Goal: Task Accomplishment & Management: Complete application form

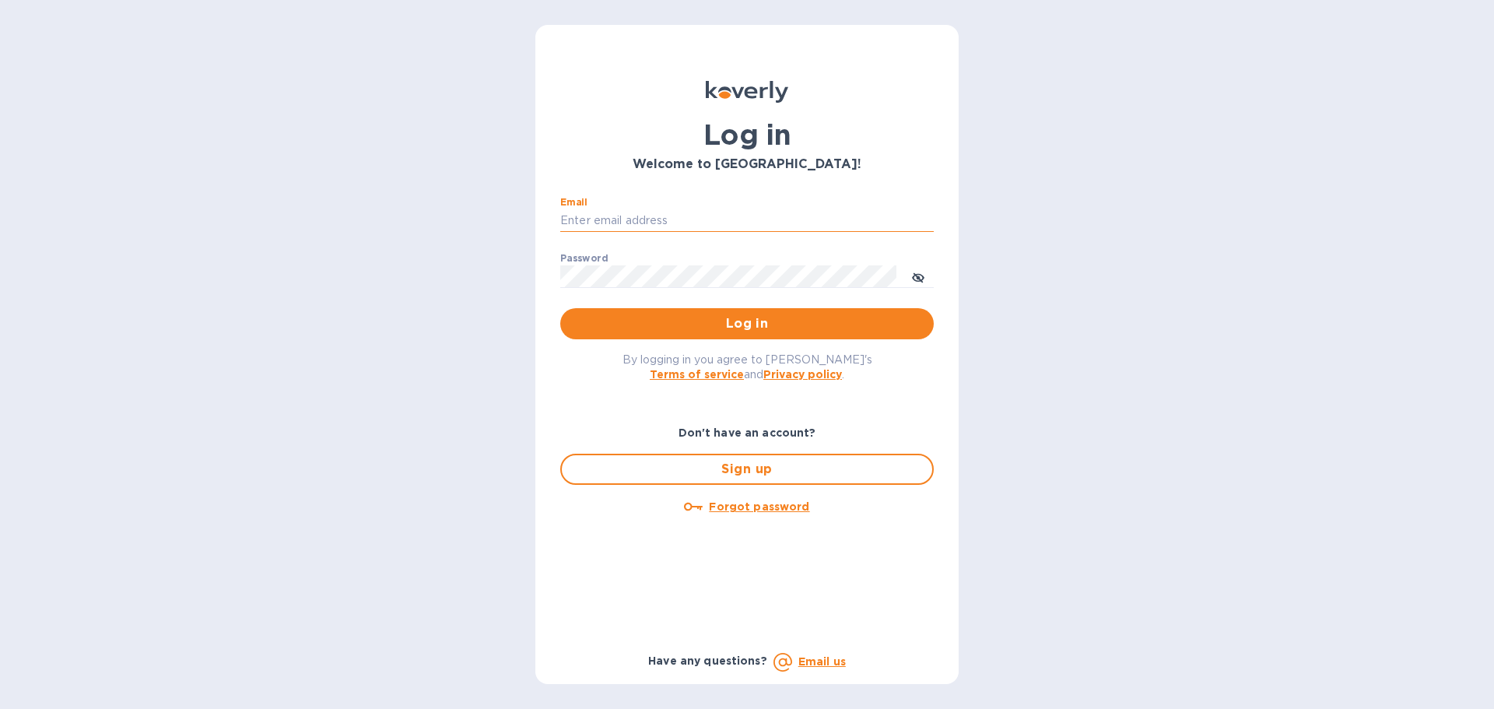
drag, startPoint x: 643, startPoint y: 219, endPoint x: 644, endPoint y: 227, distance: 7.9
click at [643, 219] on input "Email" at bounding box center [747, 220] width 374 height 23
type input "jc@ftctanks.com"
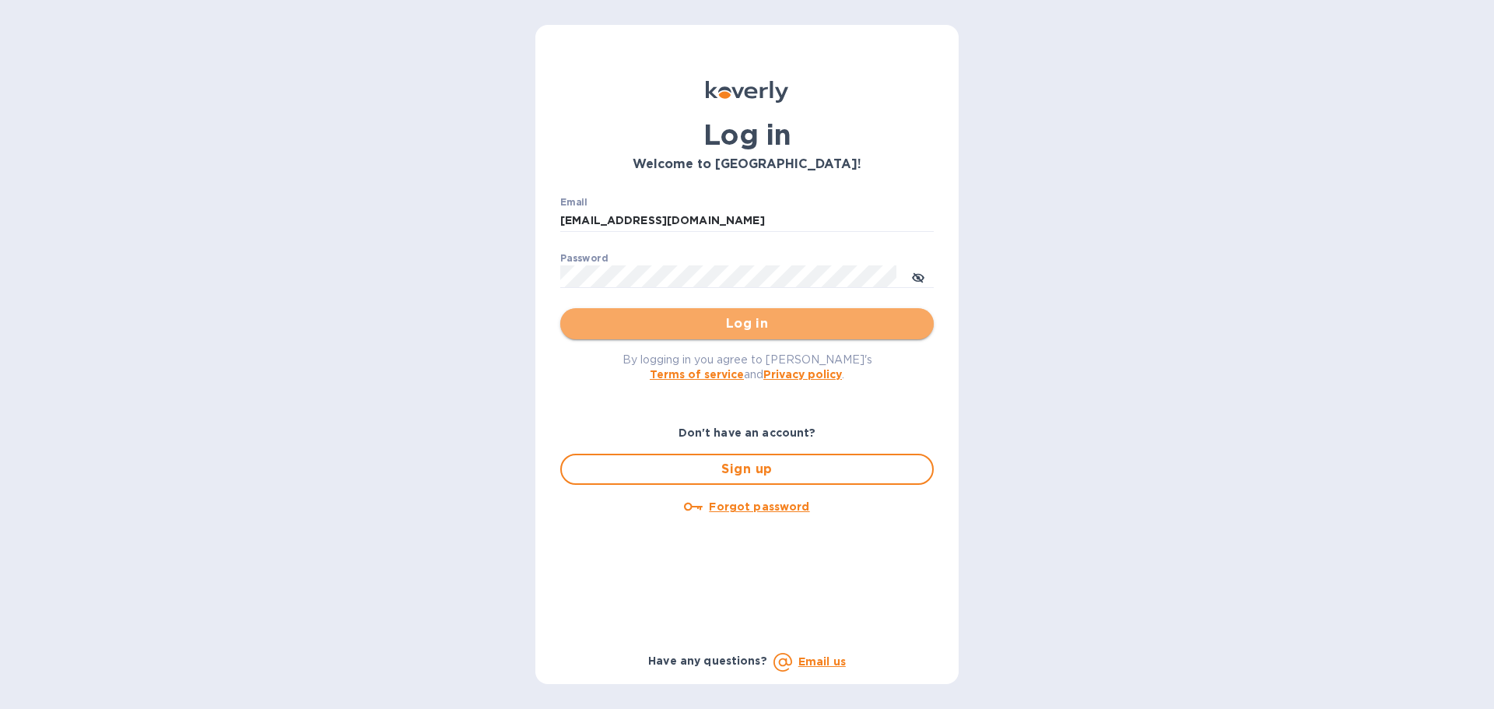
click at [679, 321] on span "Log in" at bounding box center [747, 323] width 349 height 19
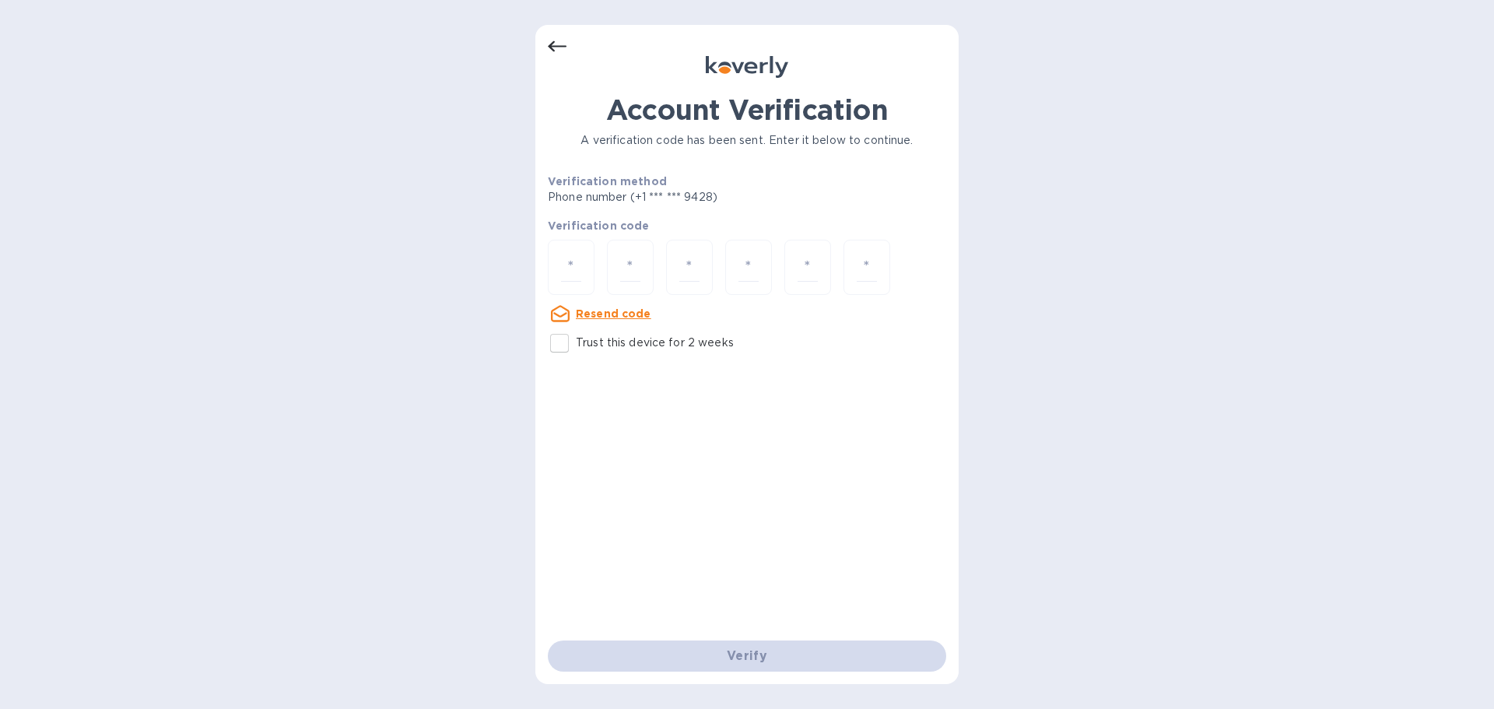
click at [559, 345] on input "Trust this device for 2 weeks" at bounding box center [559, 343] width 33 height 33
checkbox input "true"
click at [580, 254] on input "number" at bounding box center [571, 267] width 20 height 29
type input "4"
type input "1"
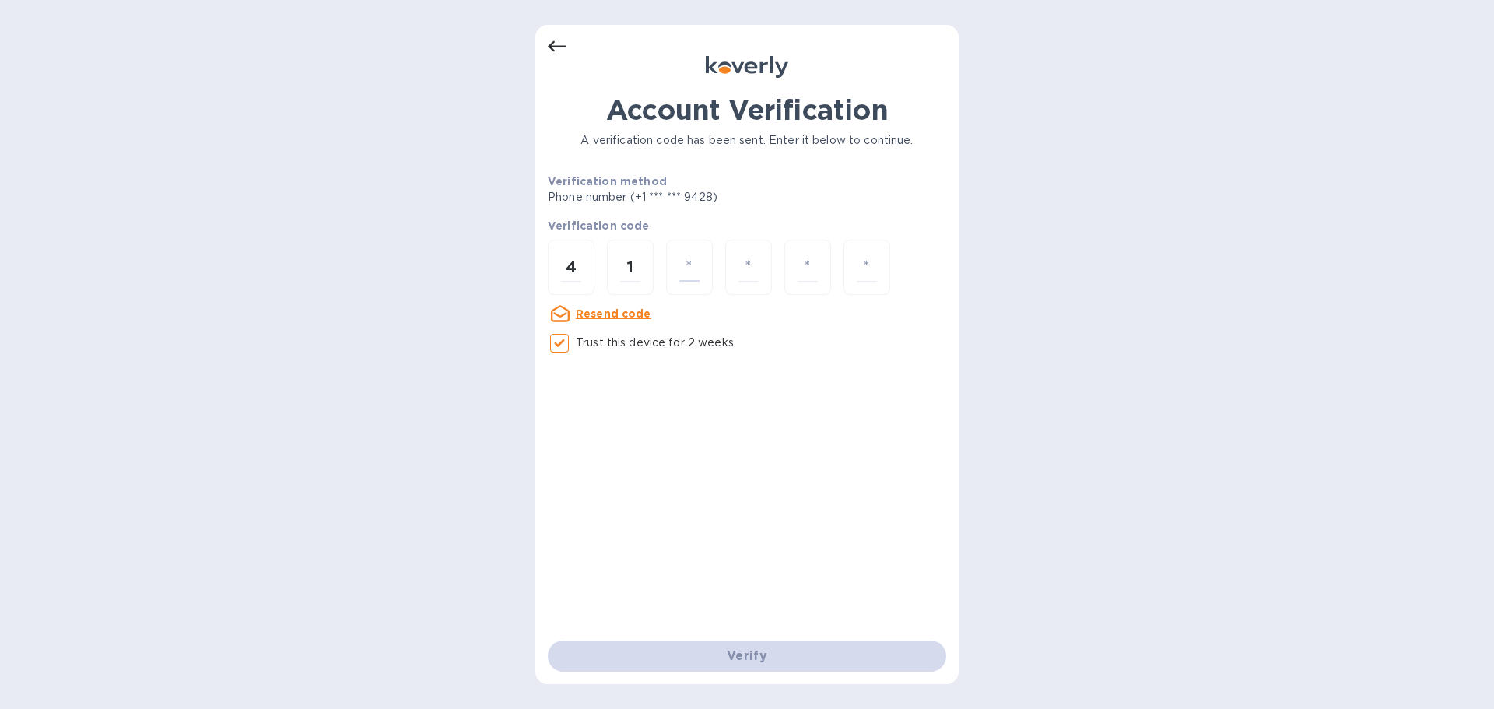
type input "2"
type input "5"
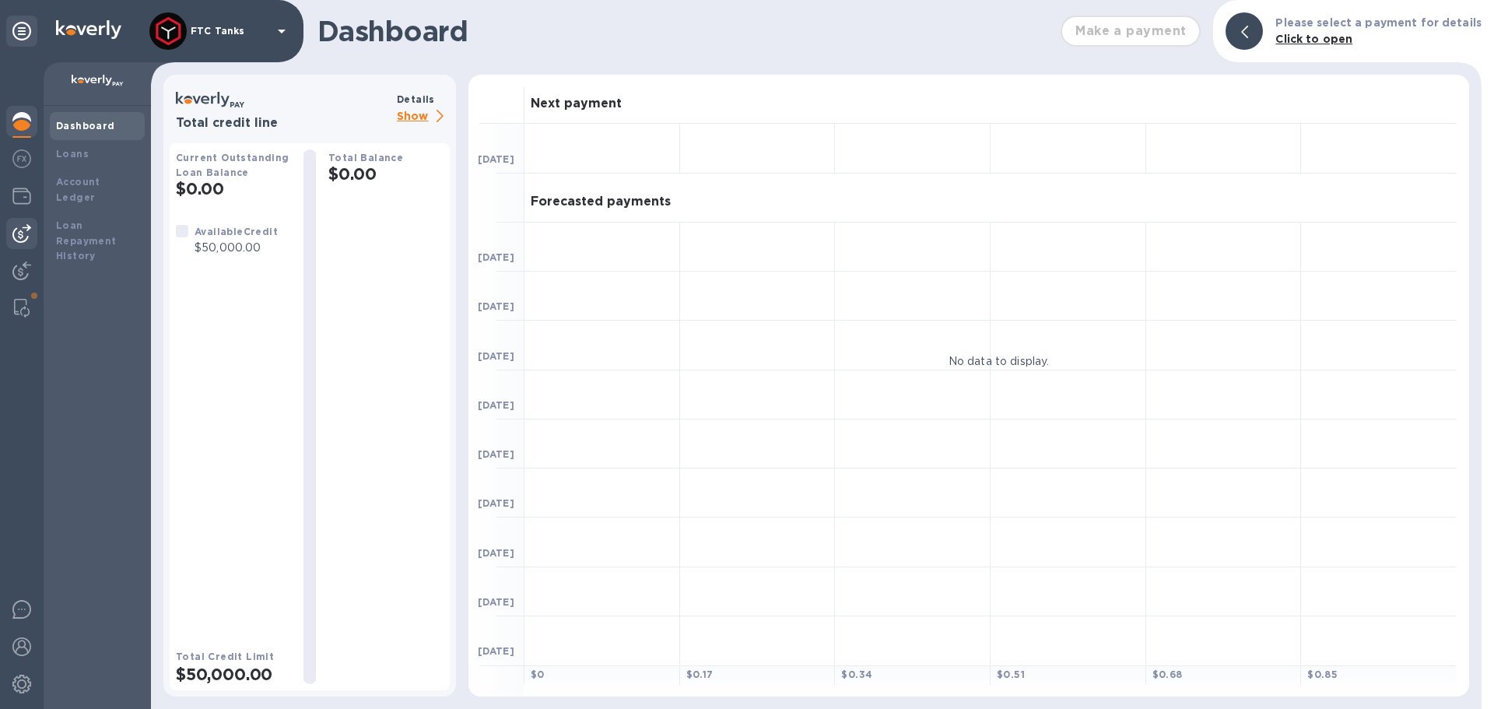
click at [19, 232] on img at bounding box center [21, 233] width 19 height 19
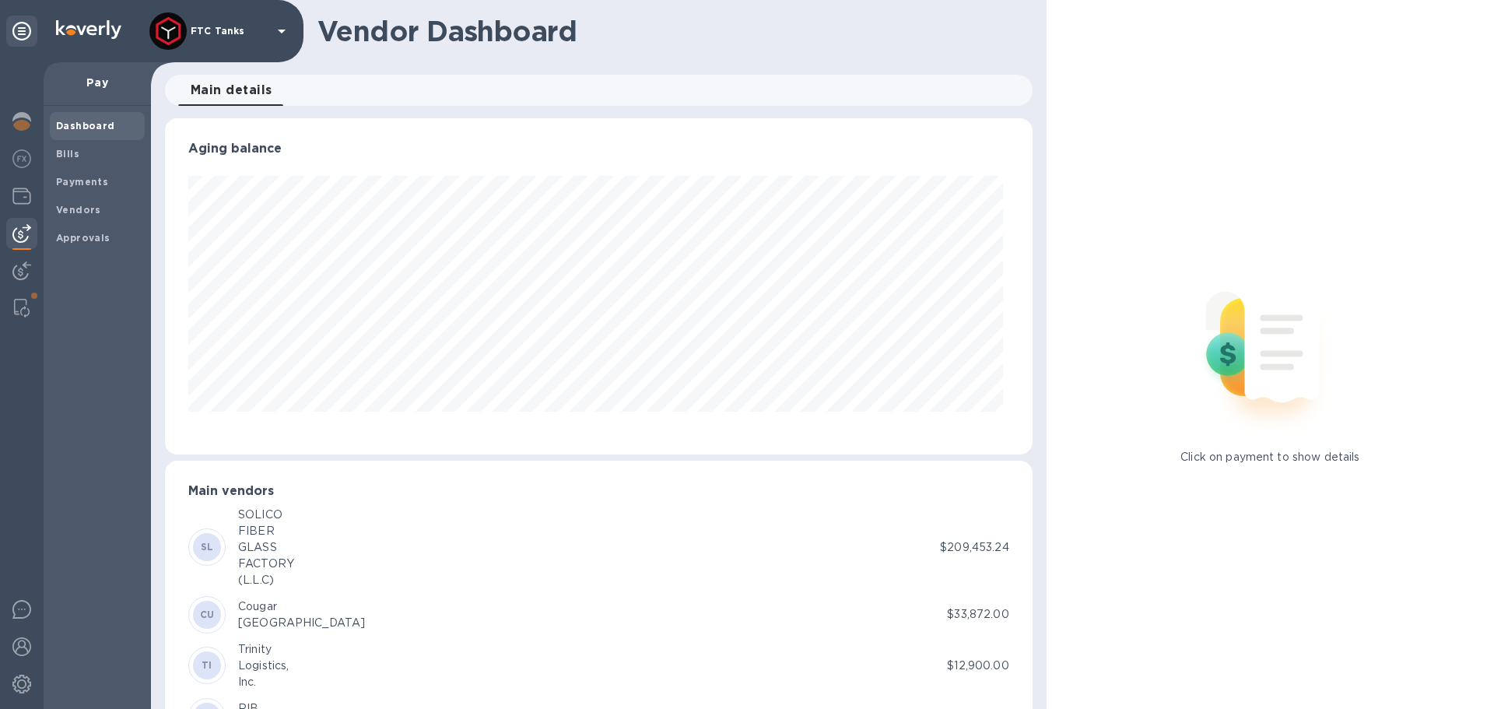
scroll to position [336, 861]
click at [19, 273] on img at bounding box center [21, 270] width 19 height 19
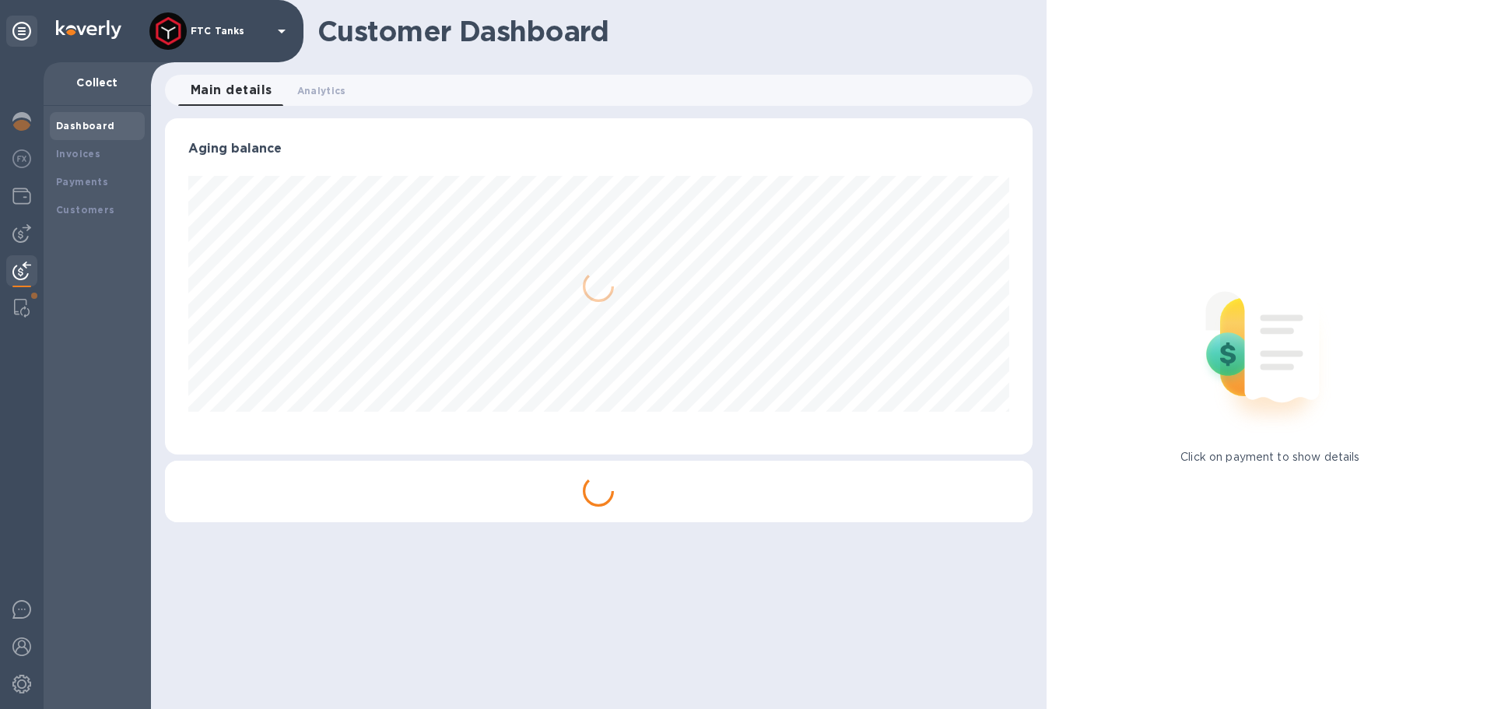
scroll to position [336, 861]
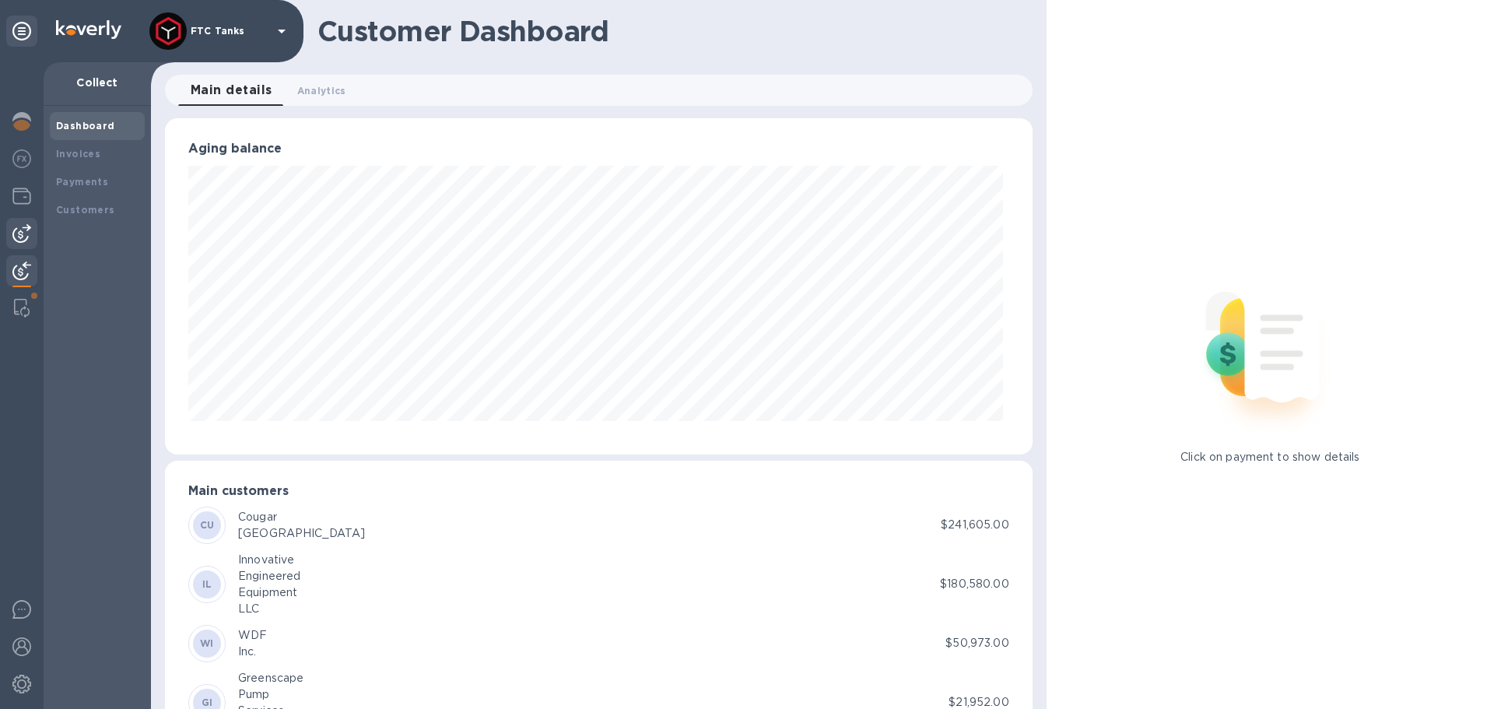
click at [13, 238] on img at bounding box center [21, 233] width 19 height 19
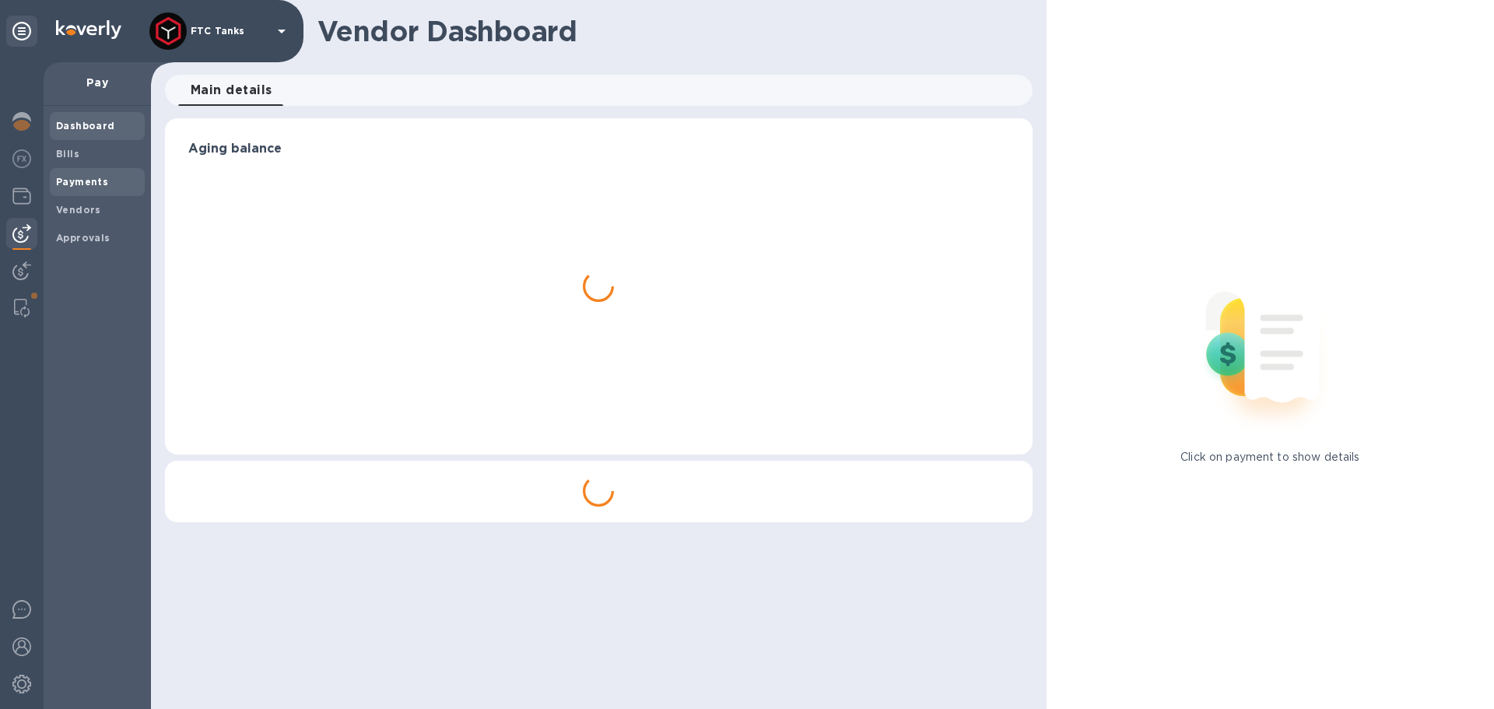
click at [76, 184] on b "Payments" at bounding box center [82, 182] width 52 height 12
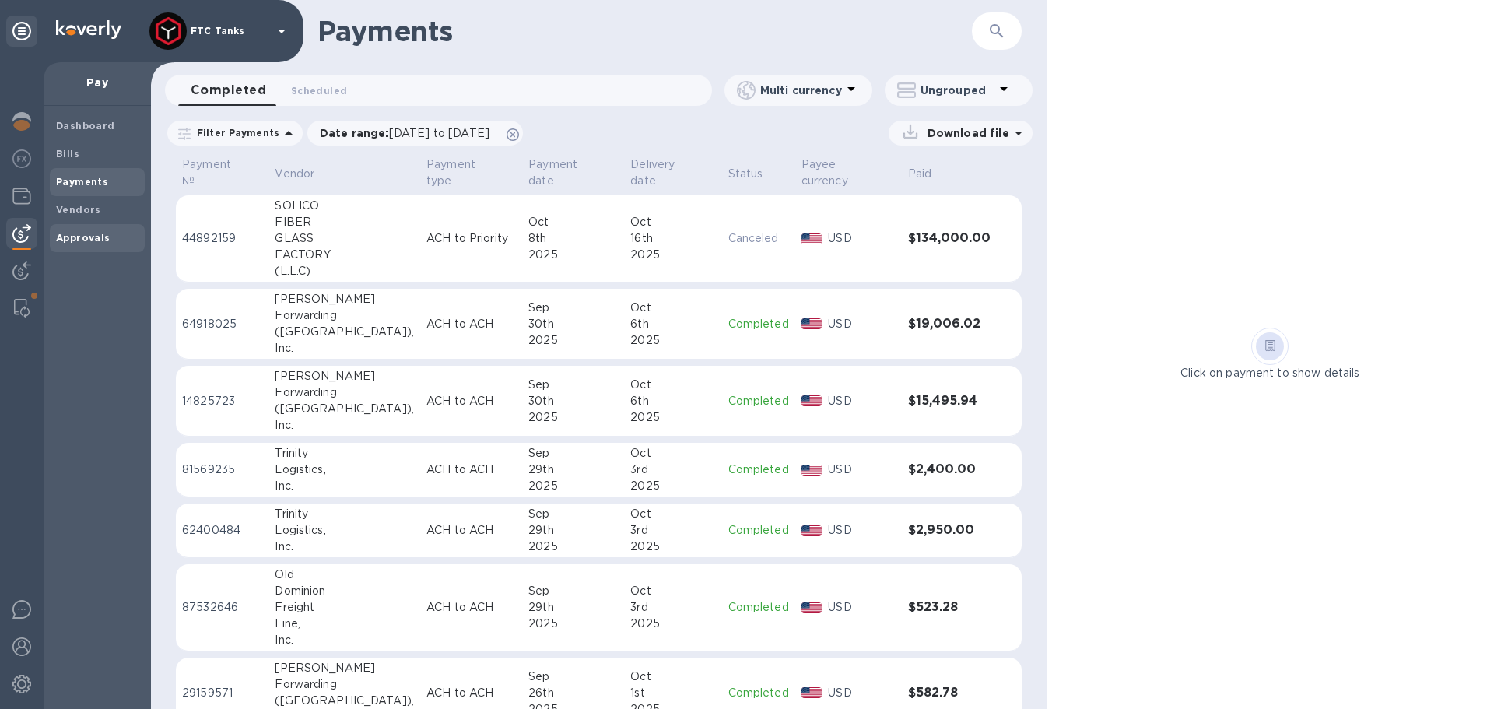
click at [82, 243] on b "Approvals" at bounding box center [83, 238] width 54 height 12
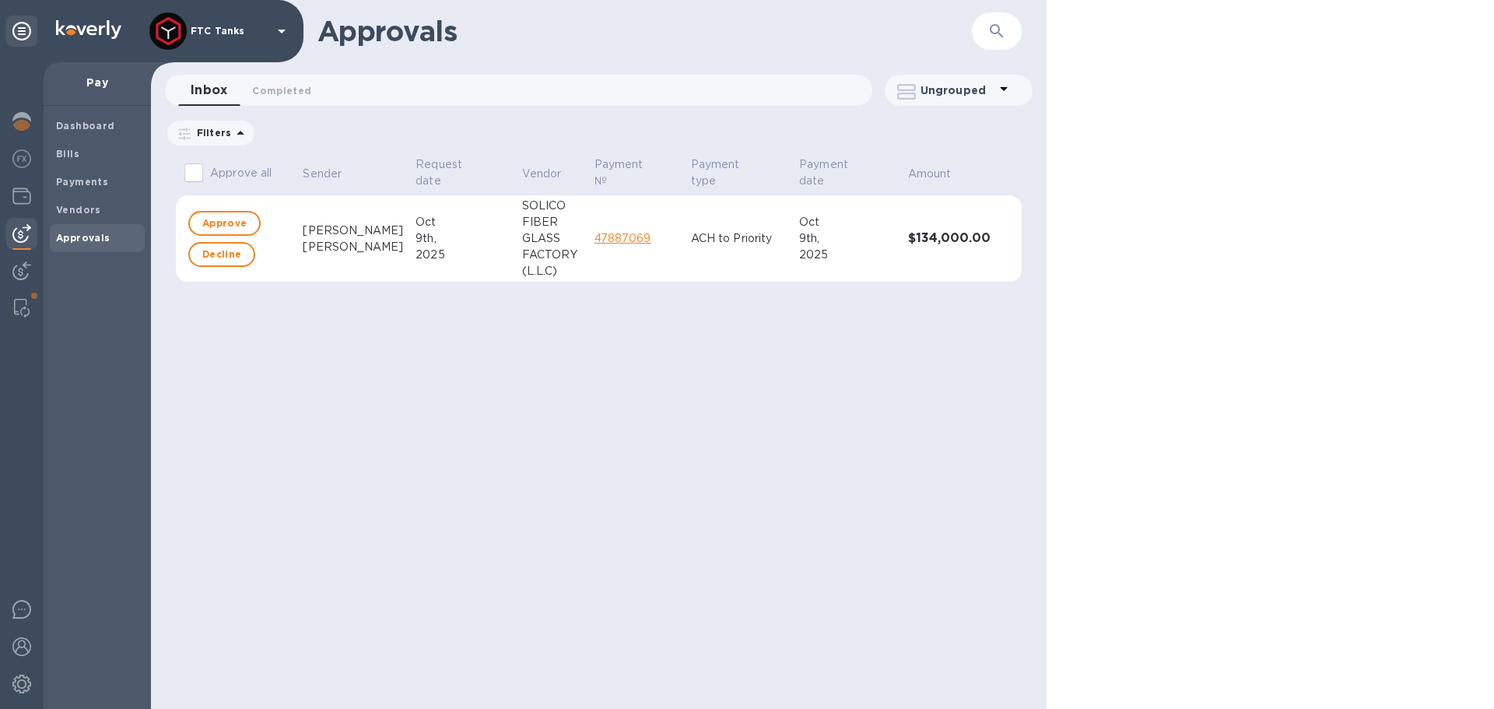
click at [718, 228] on td "ACH to Priority" at bounding box center [739, 238] width 109 height 87
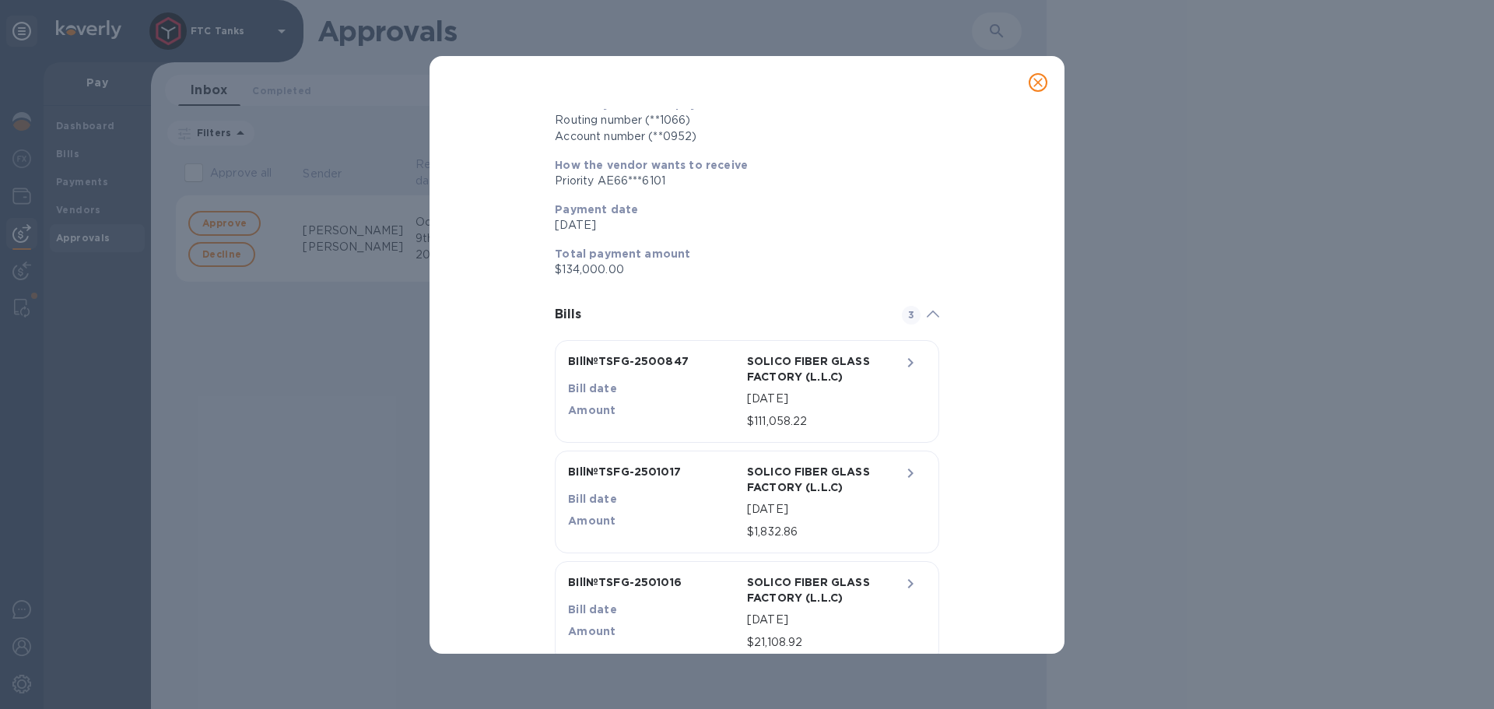
scroll to position [141, 0]
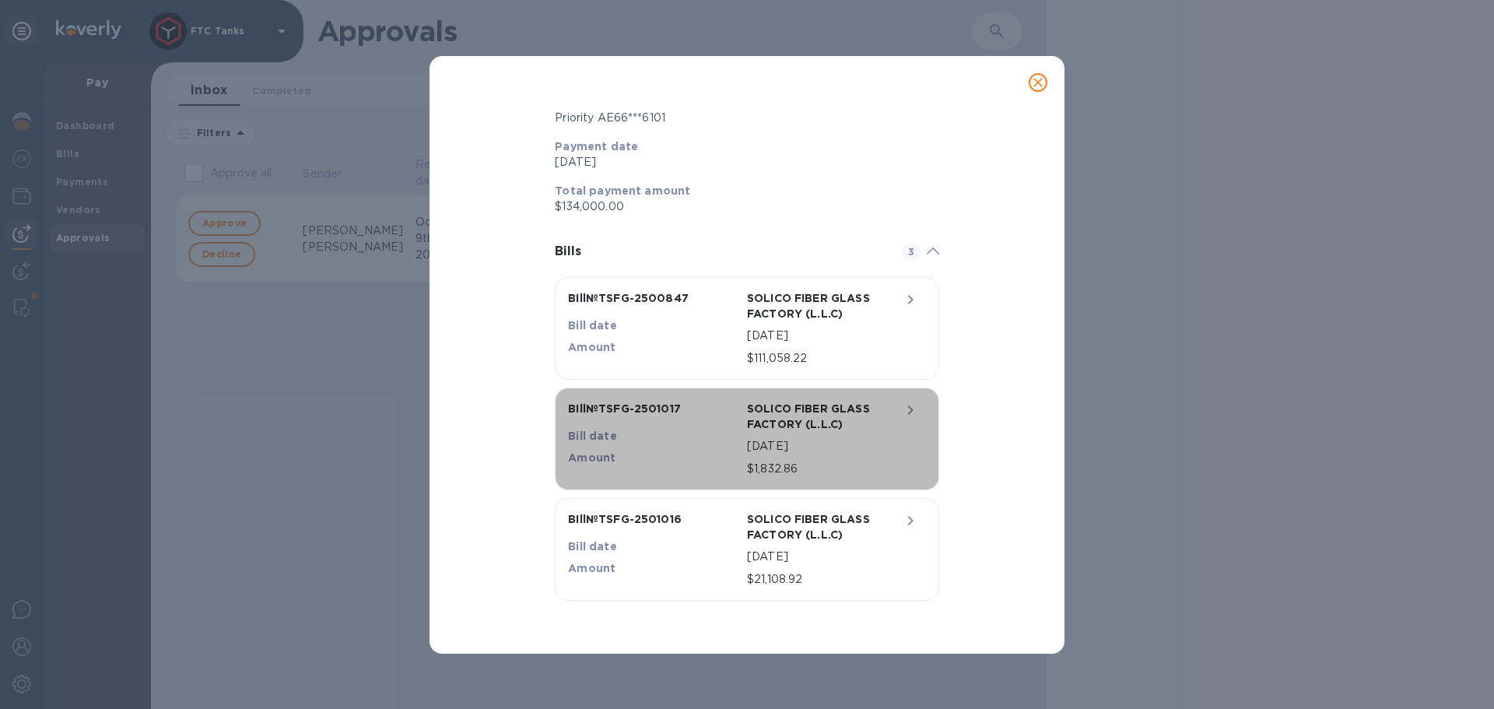
click at [876, 423] on p "SOLICO FIBER GLASS FACTORY (L.L.C)" at bounding box center [819, 416] width 144 height 31
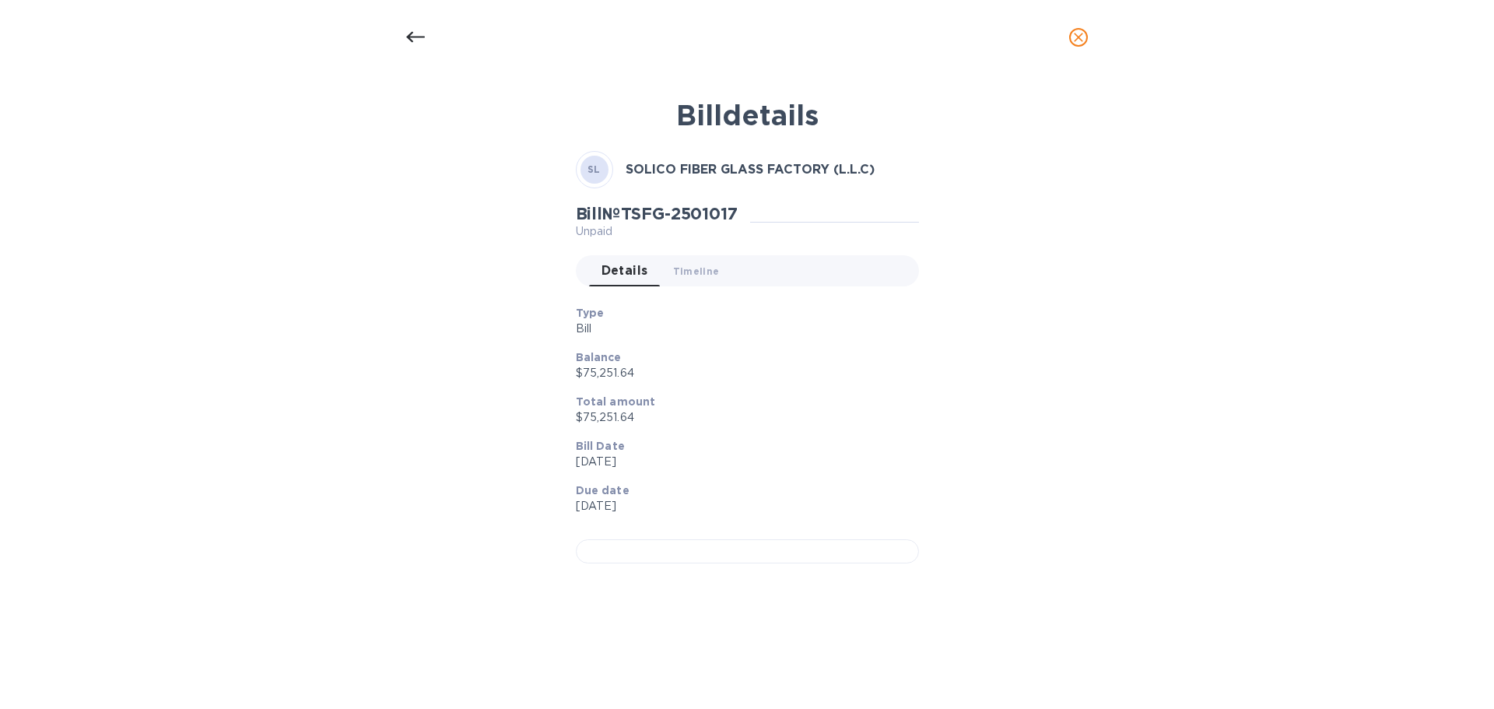
scroll to position [0, 0]
click at [421, 37] on icon at bounding box center [415, 37] width 19 height 11
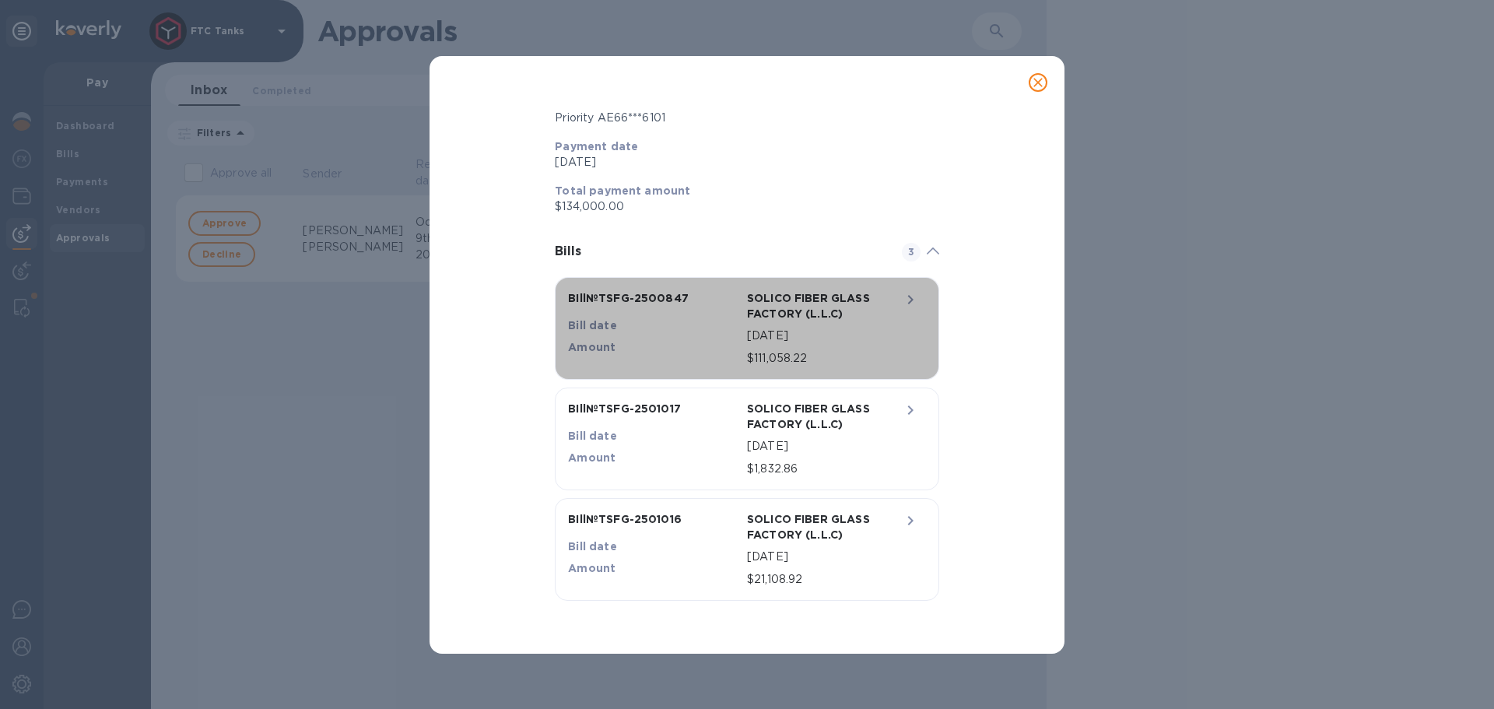
click at [855, 343] on p "[DATE]" at bounding box center [833, 336] width 173 height 16
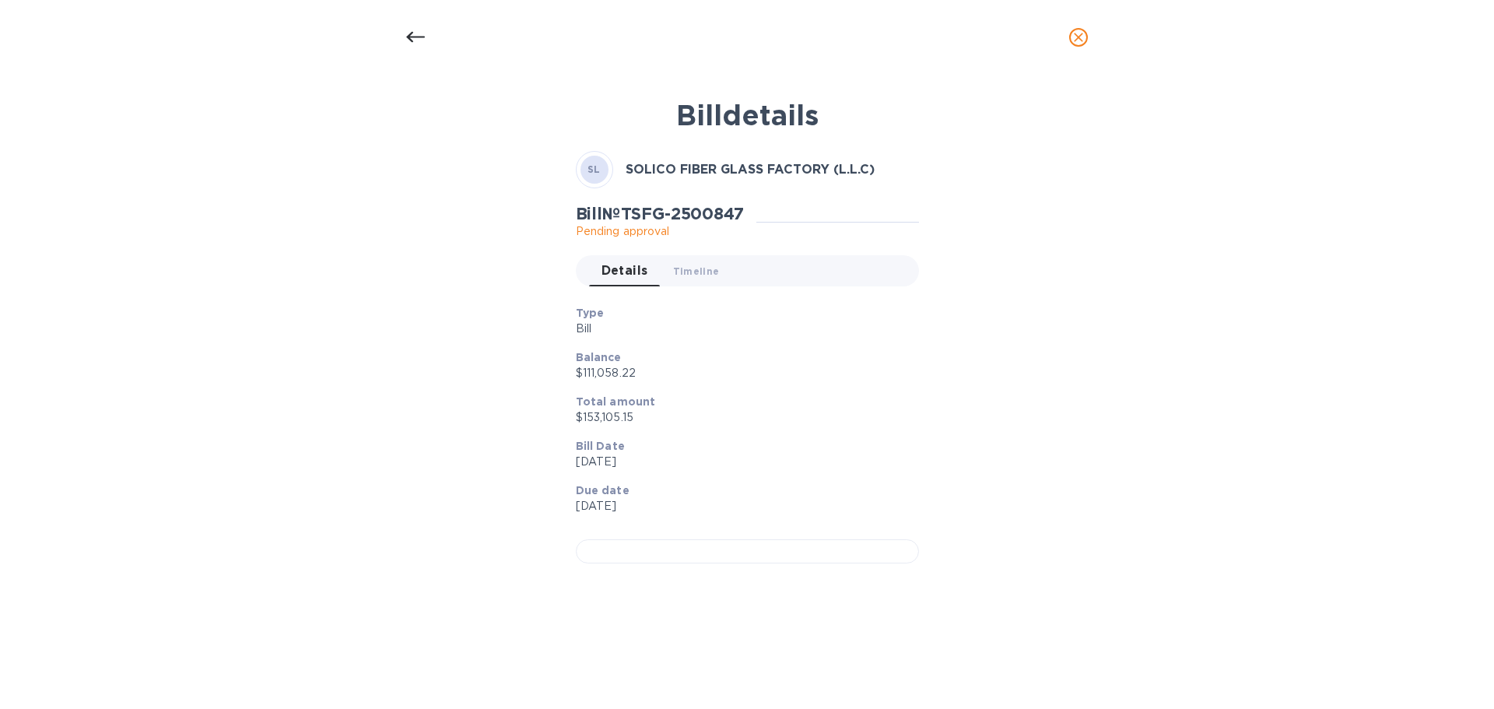
click at [424, 39] on icon at bounding box center [415, 37] width 19 height 19
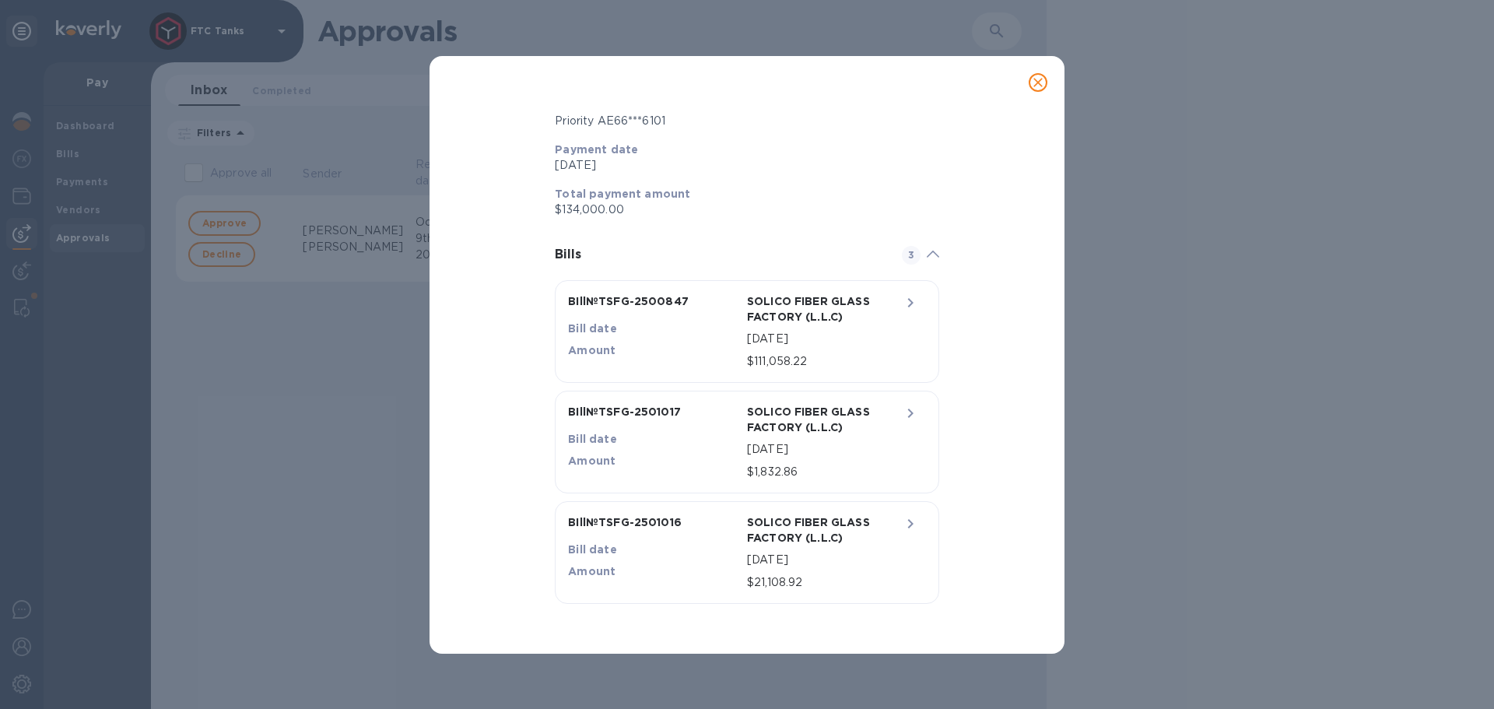
scroll to position [141, 0]
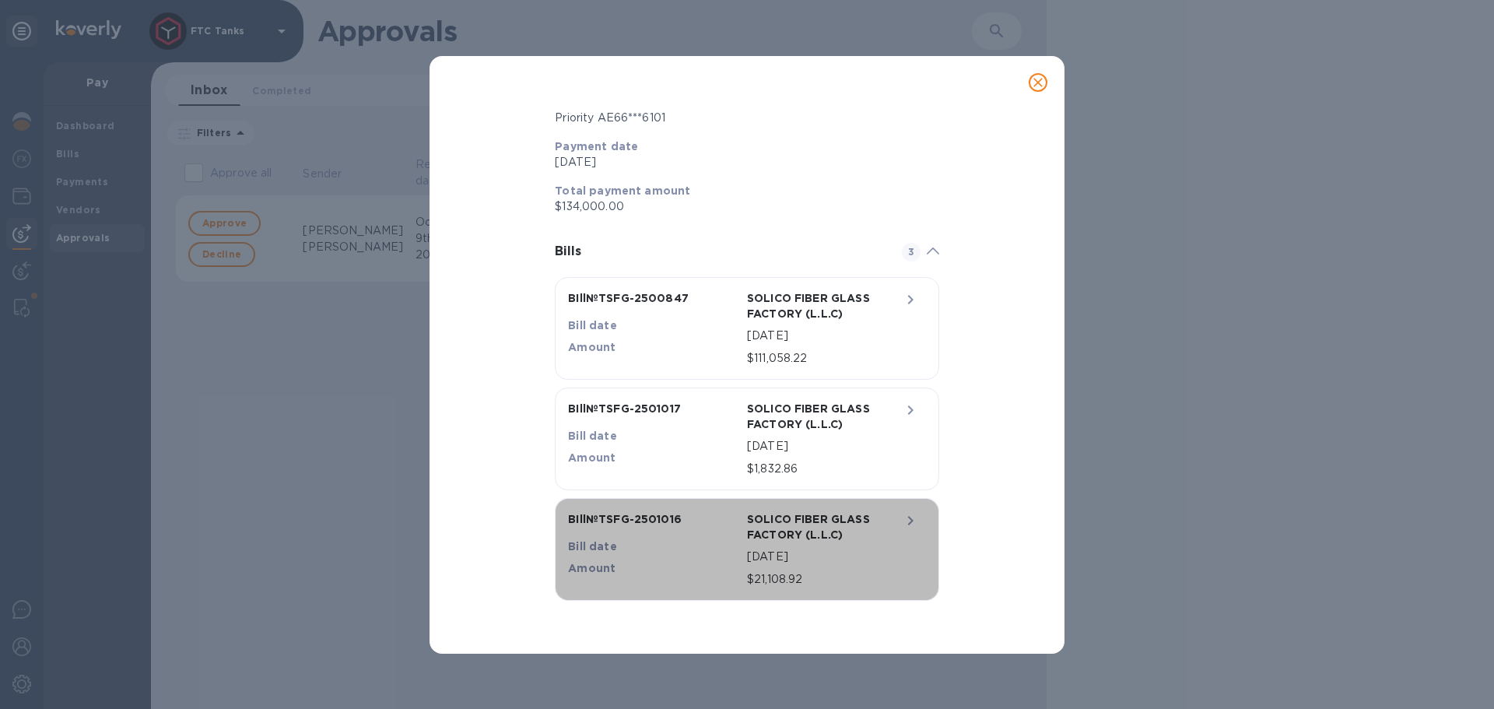
click at [912, 543] on div "SOLICO FIBER GLASS FACTORY (L.L.C)" at bounding box center [833, 526] width 179 height 37
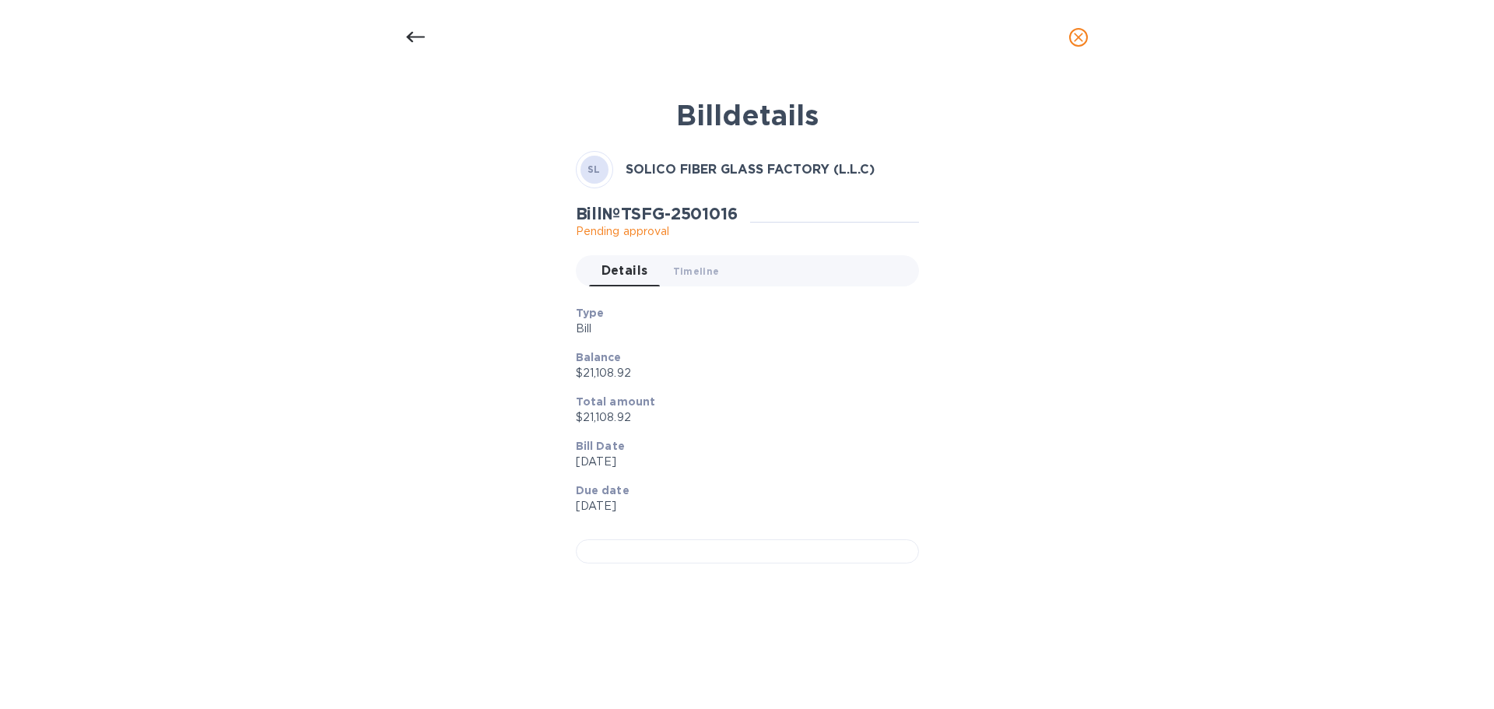
scroll to position [319, 0]
click at [808, 539] on div at bounding box center [747, 551] width 343 height 24
click at [415, 41] on icon at bounding box center [415, 37] width 19 height 19
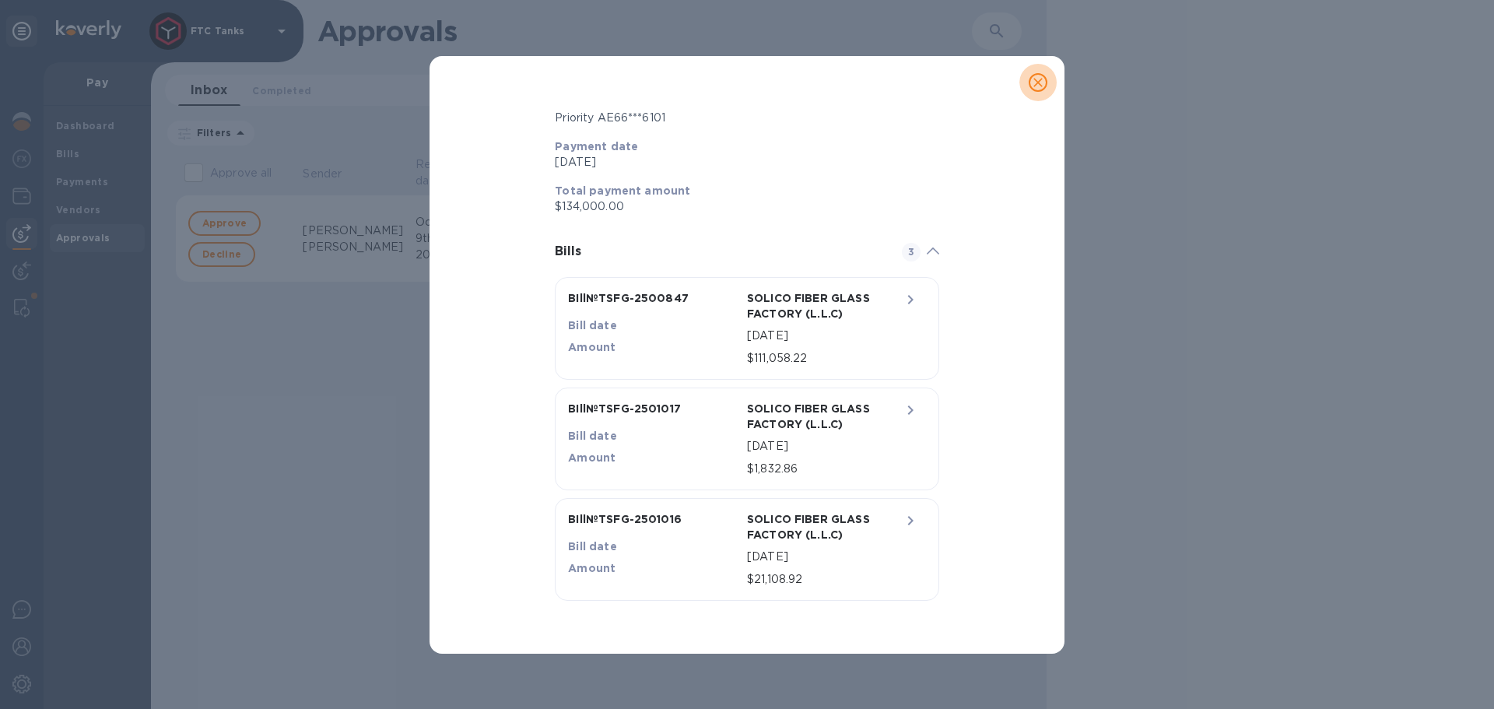
click at [1040, 87] on icon "close" at bounding box center [1038, 83] width 16 height 16
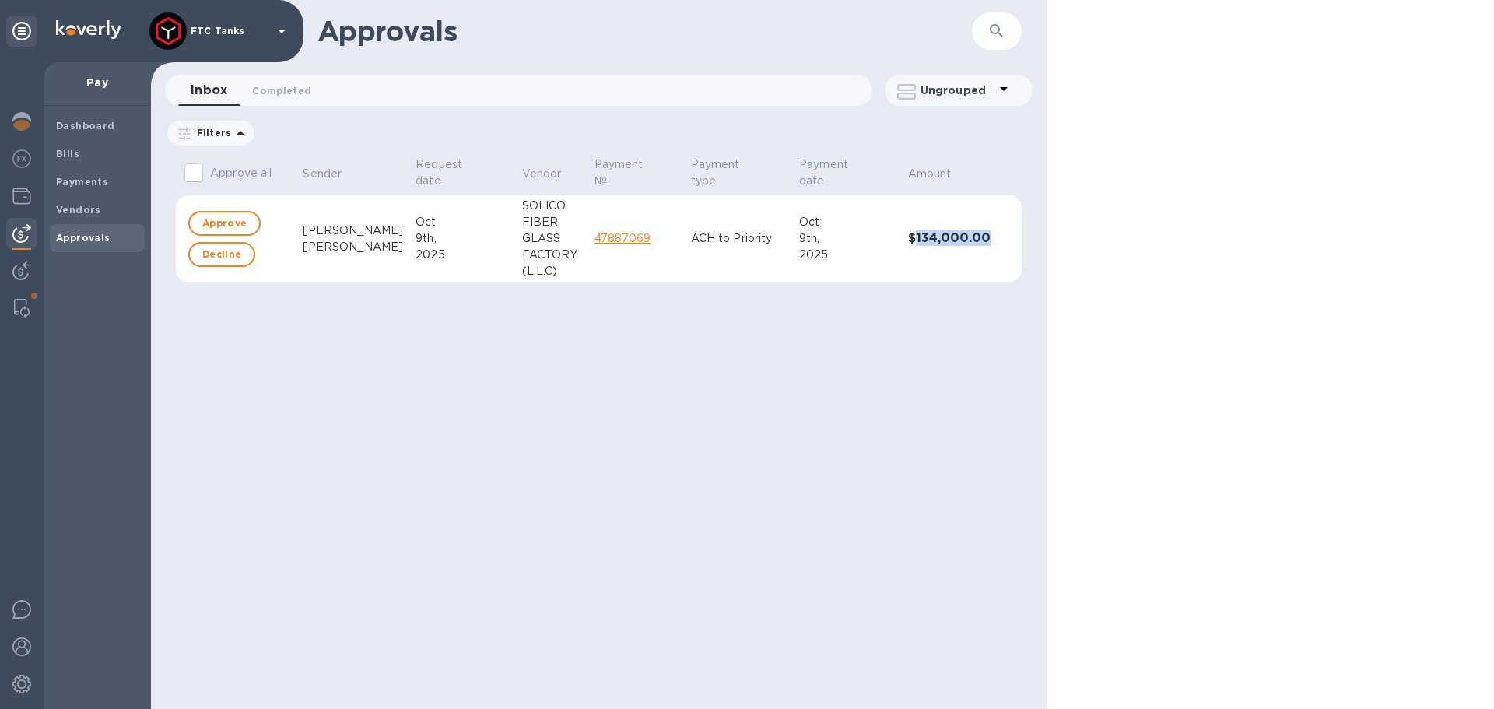
drag, startPoint x: 910, startPoint y: 237, endPoint x: 989, endPoint y: 235, distance: 79.4
click at [989, 235] on td "$134,000.00" at bounding box center [949, 238] width 95 height 87
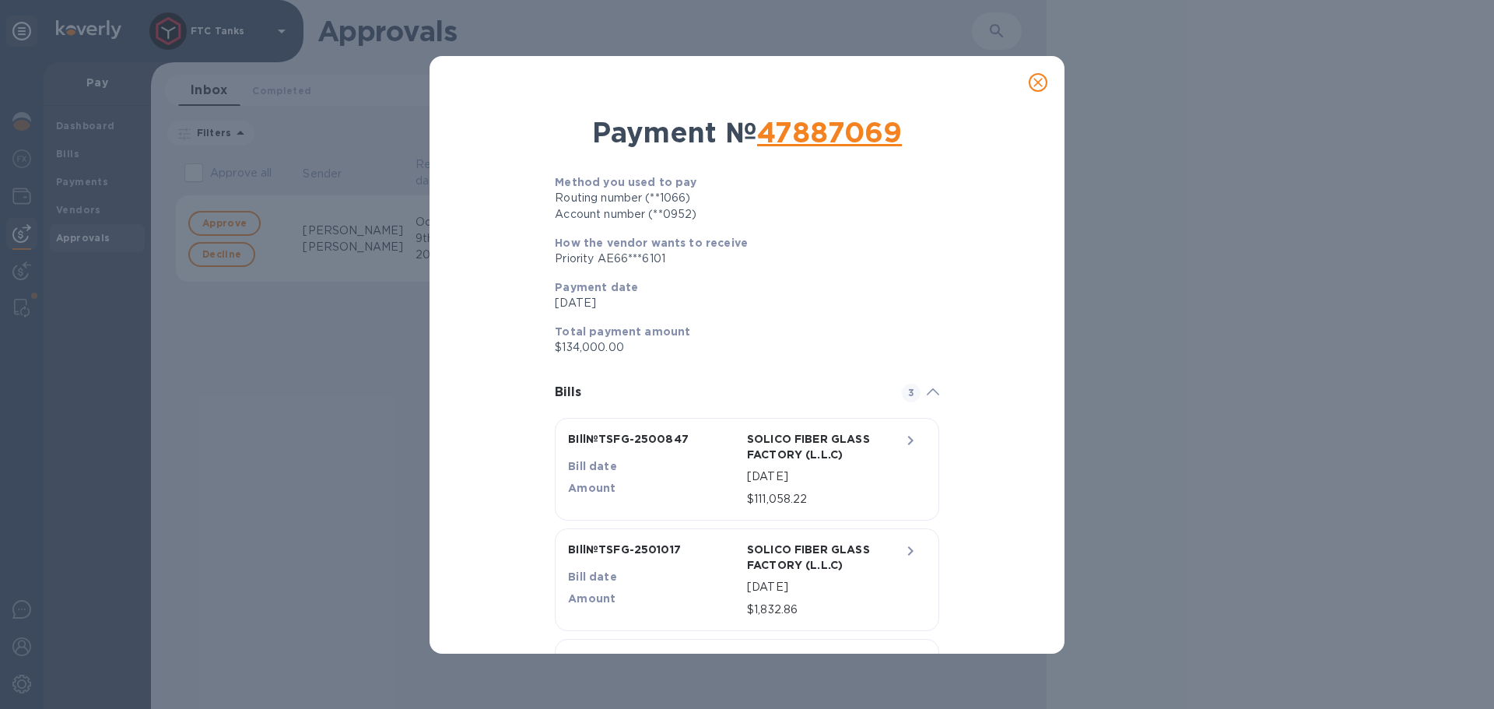
copy h3 "134,000.00"
click at [1039, 75] on icon "close" at bounding box center [1038, 83] width 16 height 16
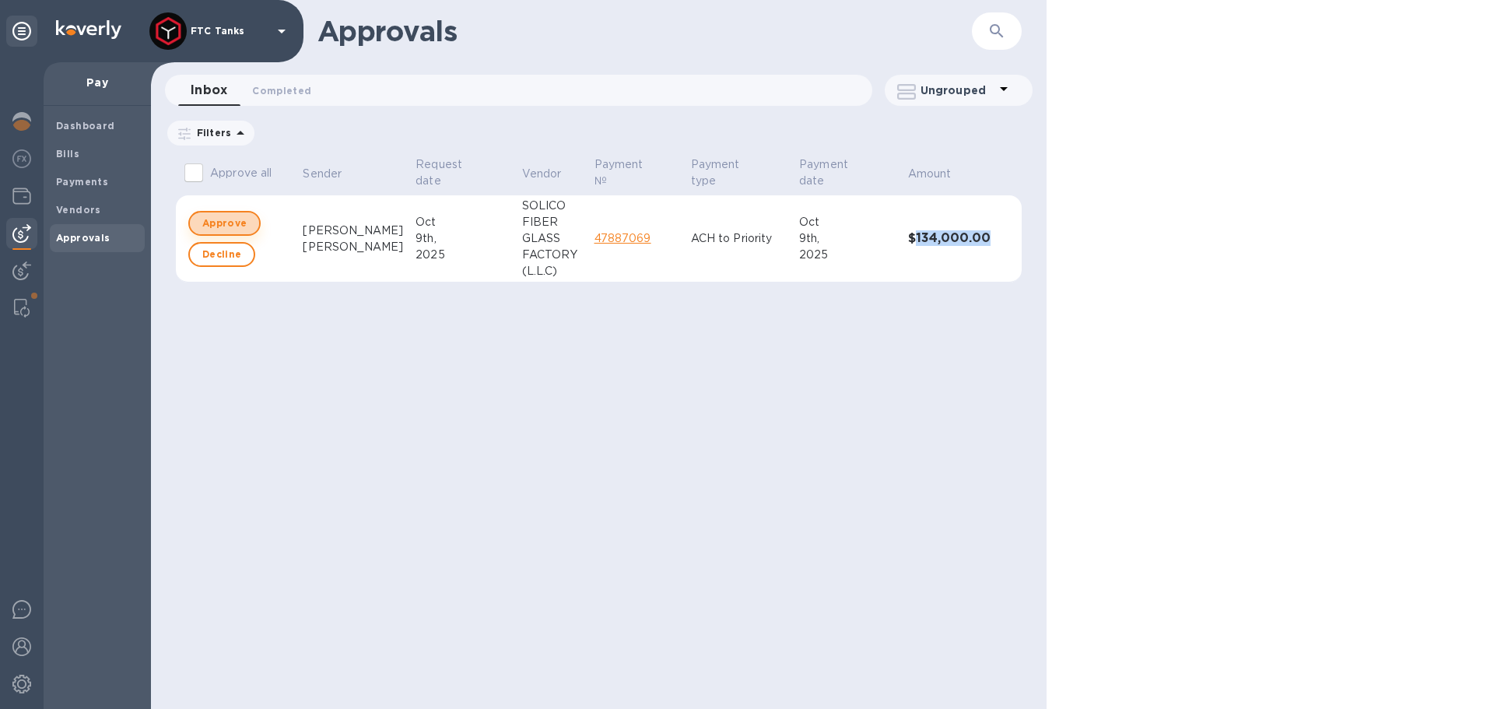
click at [232, 215] on span "Approve" at bounding box center [224, 223] width 44 height 19
checkbox input "true"
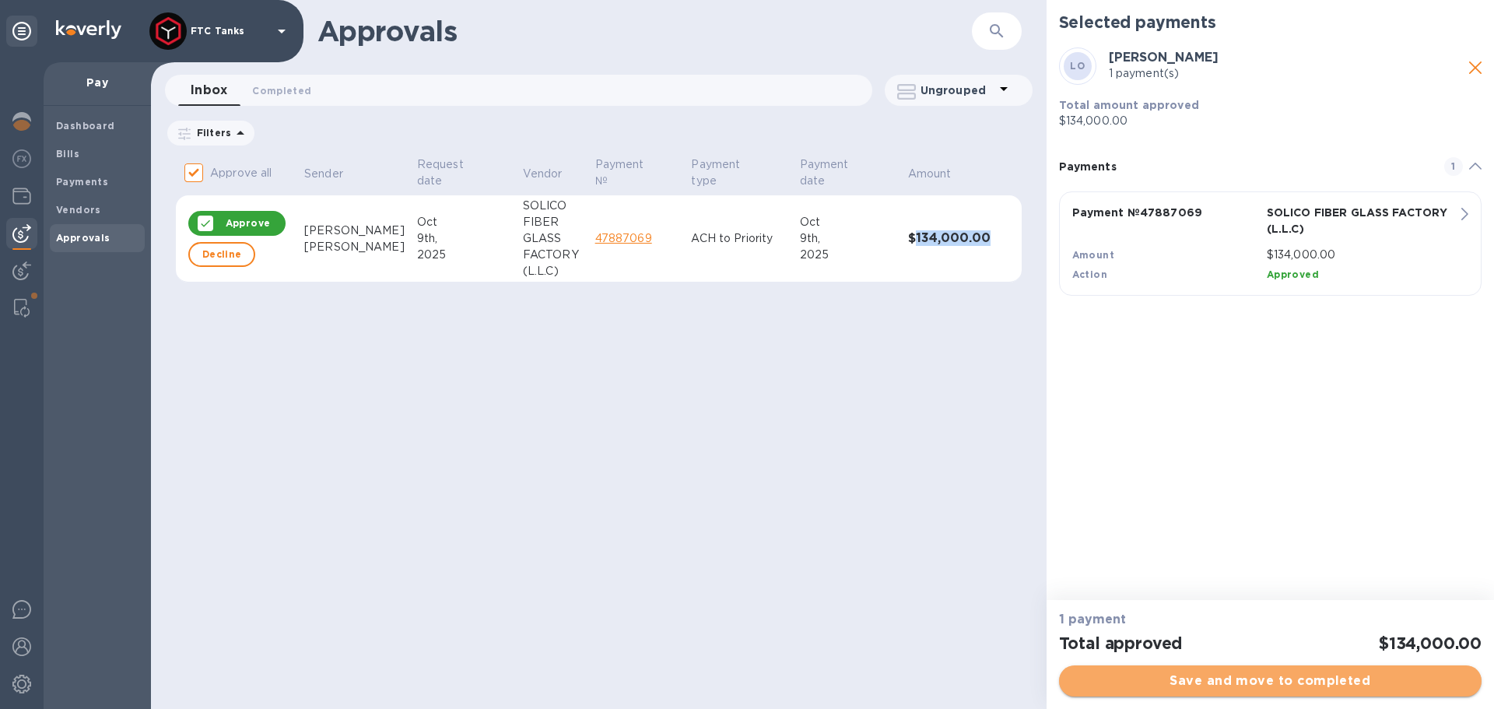
click at [1232, 672] on span "Save and move to completed" at bounding box center [1271, 681] width 398 height 19
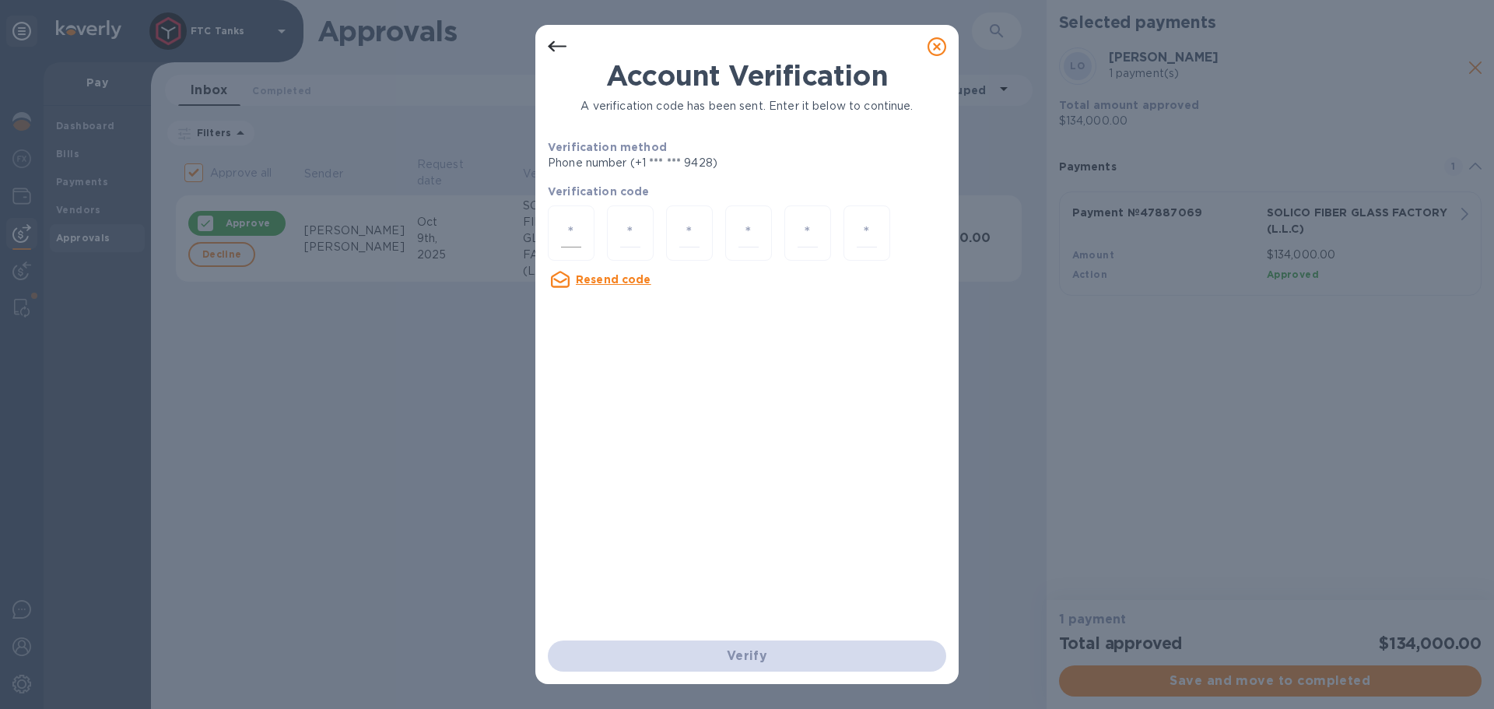
click at [585, 233] on div at bounding box center [571, 232] width 47 height 55
type input "7"
type input "9"
type input "6"
type input "4"
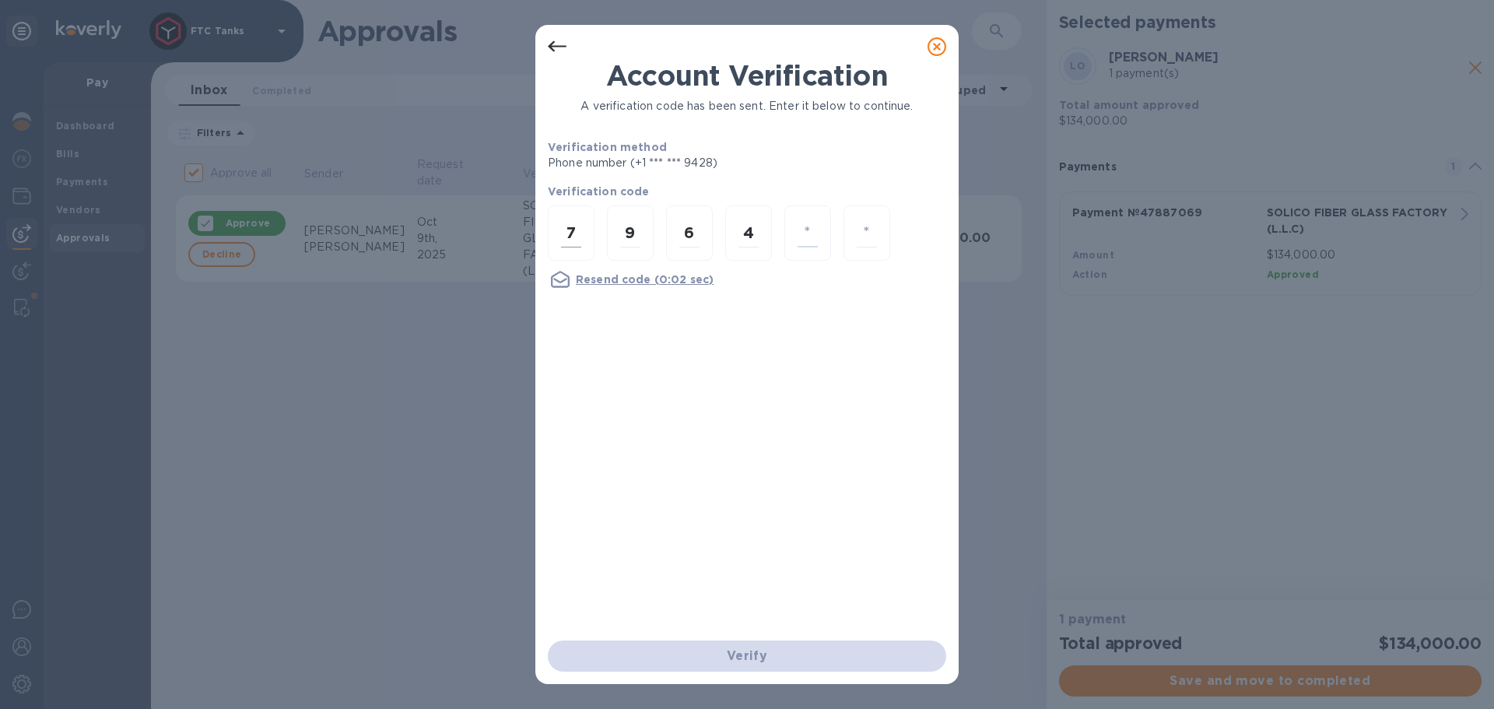
type input "5"
type input "0"
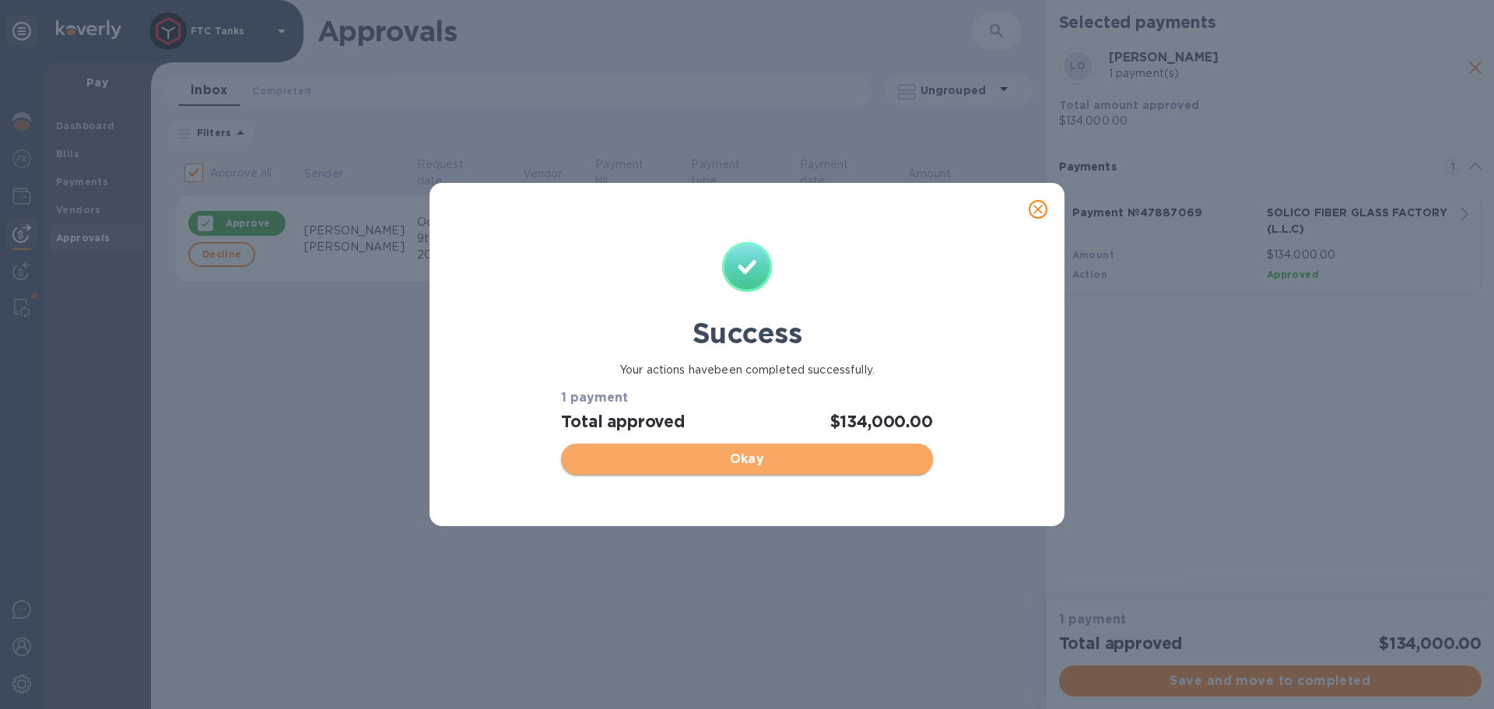
click at [834, 452] on span "Okay" at bounding box center [747, 459] width 346 height 19
checkbox input "false"
